Goal: Navigation & Orientation: Find specific page/section

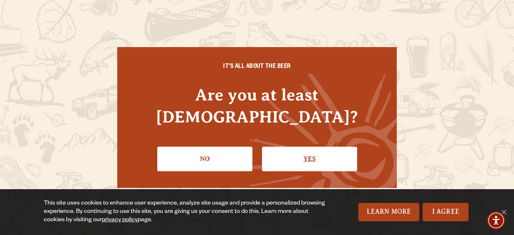
click at [321, 154] on link "Yes" at bounding box center [309, 159] width 95 height 24
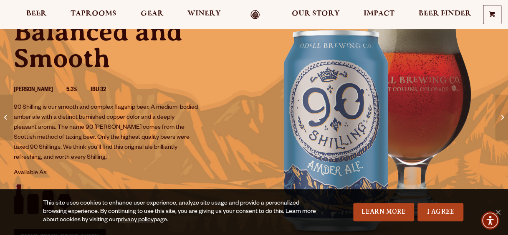
scroll to position [72, 0]
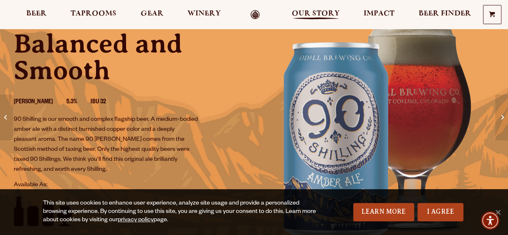
click at [324, 11] on span "Our Story" at bounding box center [316, 13] width 48 height 7
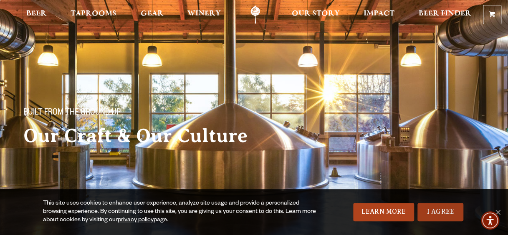
click at [439, 215] on link "I Agree" at bounding box center [440, 212] width 46 height 18
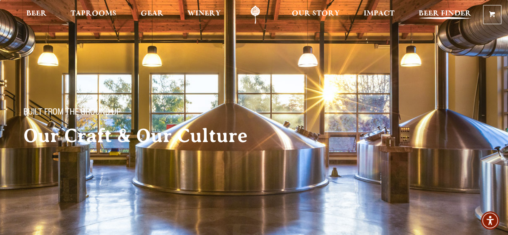
click at [440, 17] on span "Beer Finder" at bounding box center [444, 13] width 53 height 7
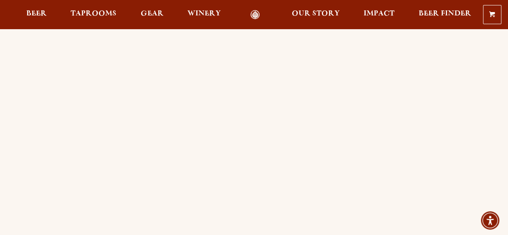
scroll to position [22, 0]
click at [255, 15] on link "Odell Home" at bounding box center [255, 15] width 31 height 10
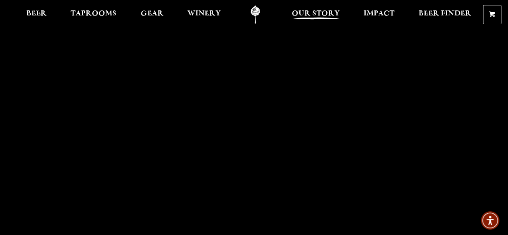
click at [332, 11] on span "Our Story" at bounding box center [316, 13] width 48 height 7
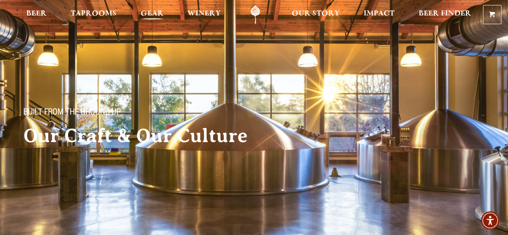
click at [151, 15] on span "Gear" at bounding box center [152, 13] width 23 height 7
